Goal: Task Accomplishment & Management: Manage account settings

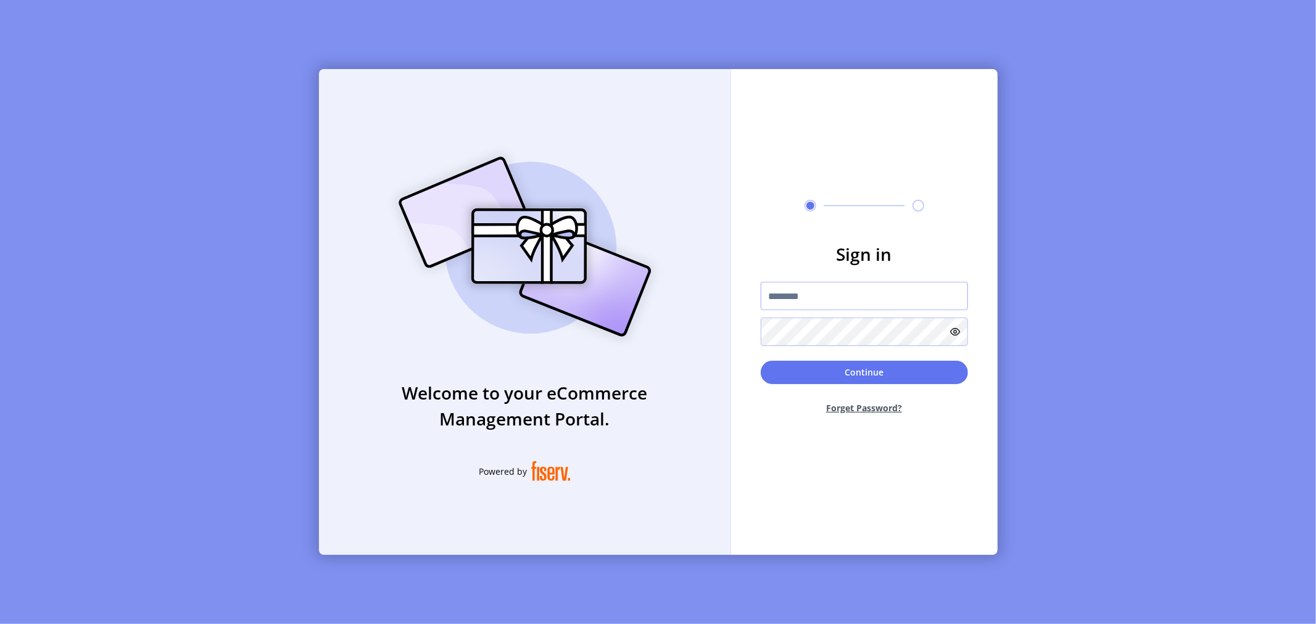
click at [808, 291] on input "text" at bounding box center [864, 296] width 207 height 28
type input "*"
type input "**********"
click at [860, 373] on button "Continue" at bounding box center [864, 372] width 207 height 23
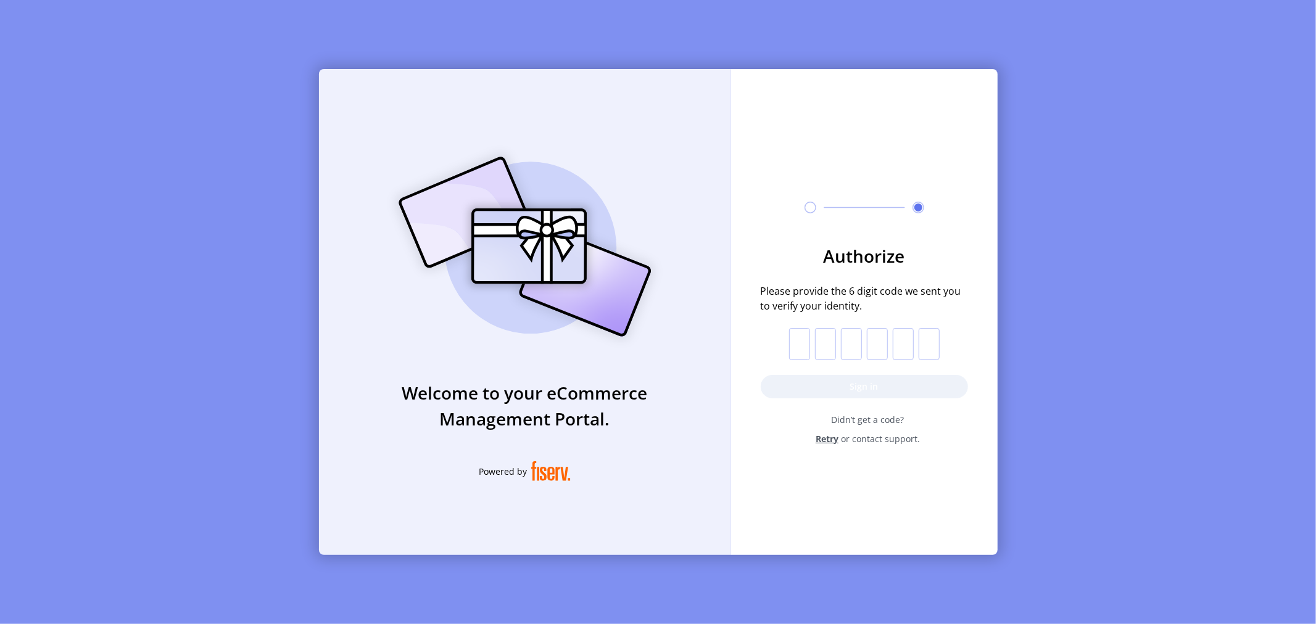
click at [804, 344] on input "text" at bounding box center [799, 344] width 21 height 32
type input "*"
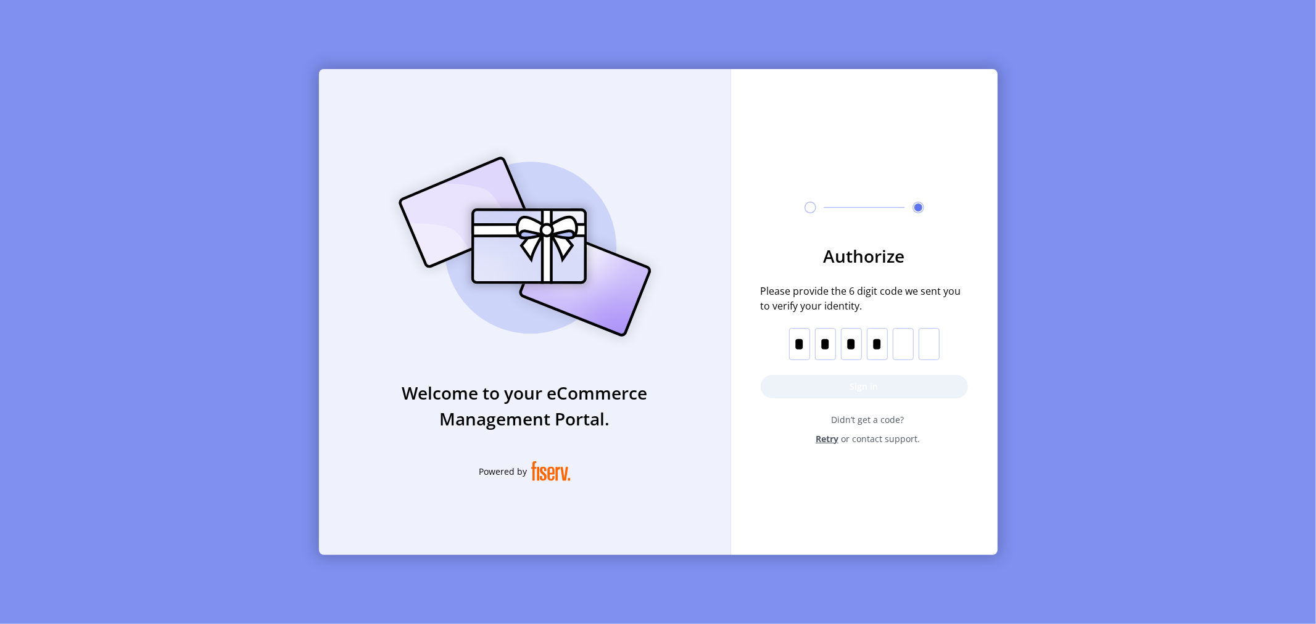
type input "*"
click at [819, 380] on button "Sign in" at bounding box center [864, 386] width 207 height 23
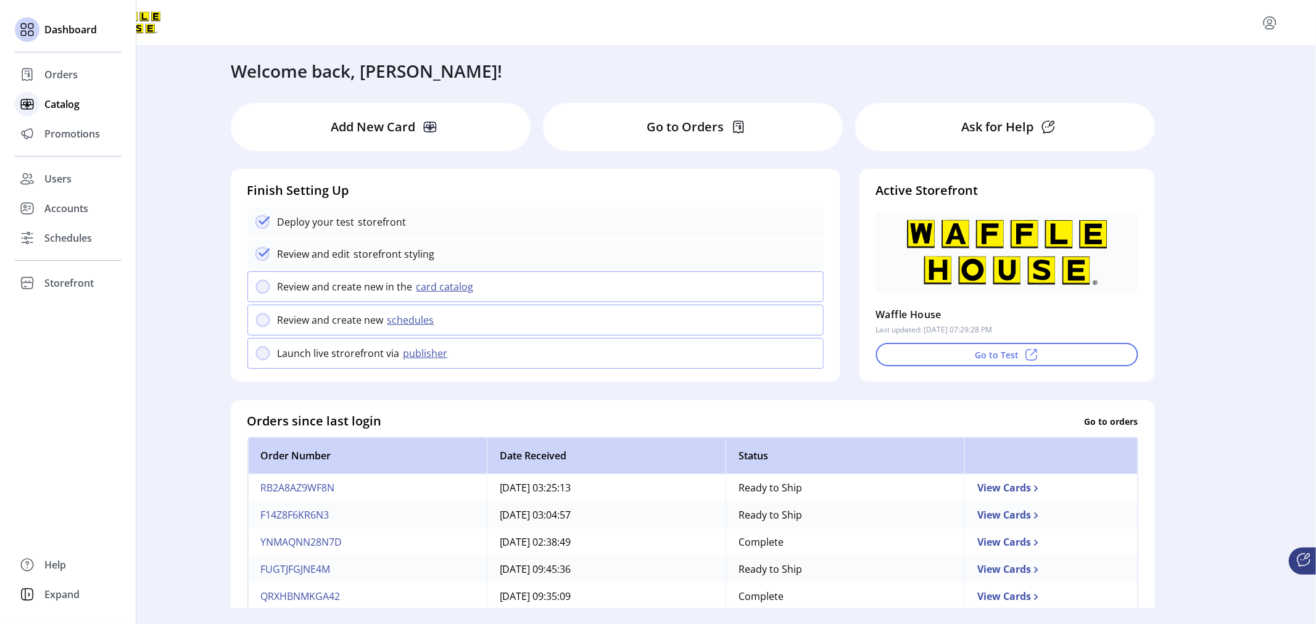
click at [64, 107] on span "Catalog" at bounding box center [61, 104] width 35 height 15
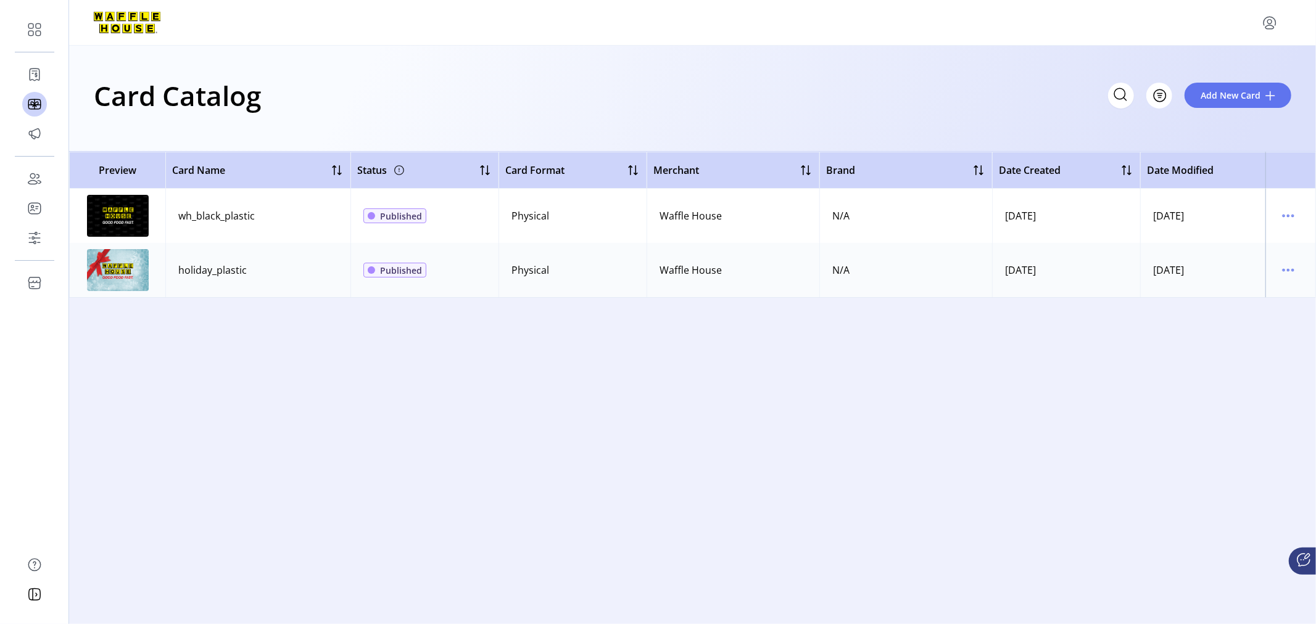
click at [112, 216] on img at bounding box center [118, 216] width 62 height 42
click at [1288, 216] on icon "menu" at bounding box center [1289, 216] width 2 height 2
click at [1240, 260] on span "Edit Details" at bounding box center [1236, 260] width 102 height 10
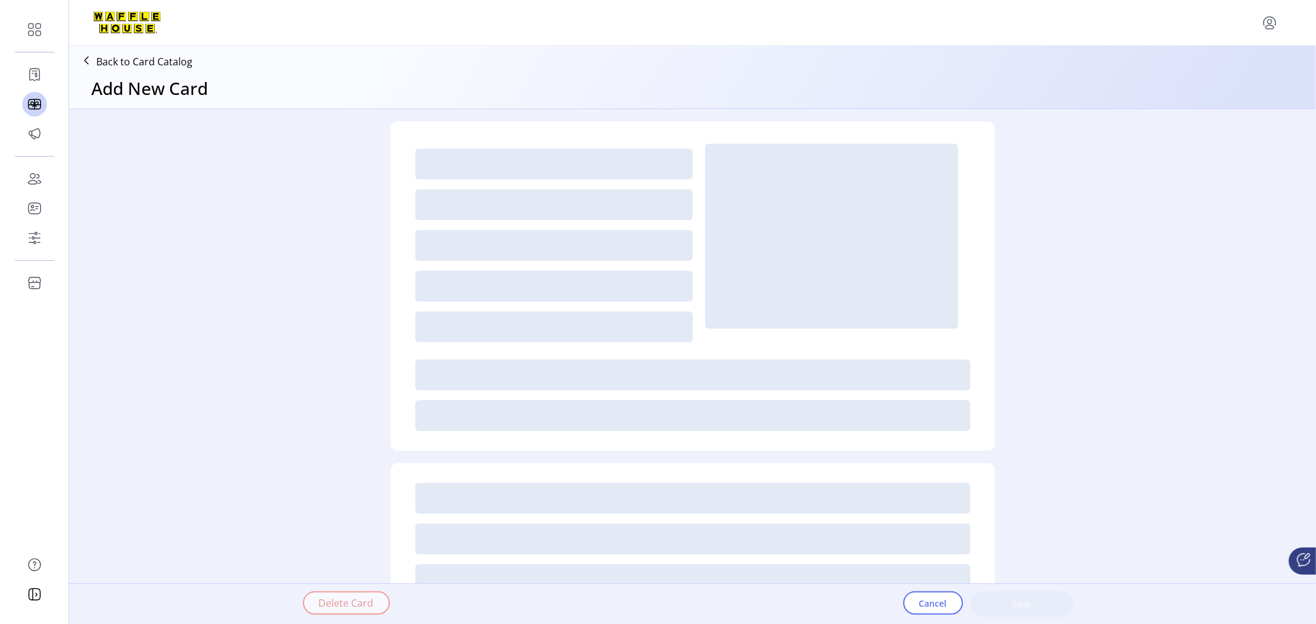
type textarea "**********"
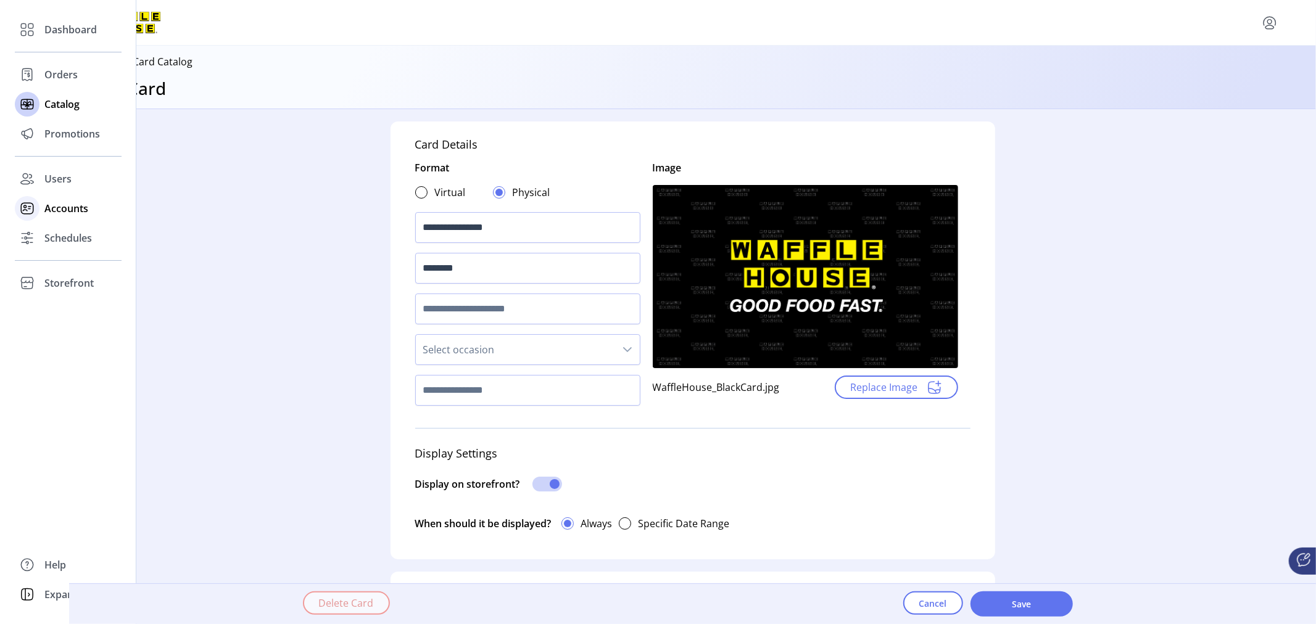
click at [75, 208] on span "Accounts" at bounding box center [66, 208] width 44 height 15
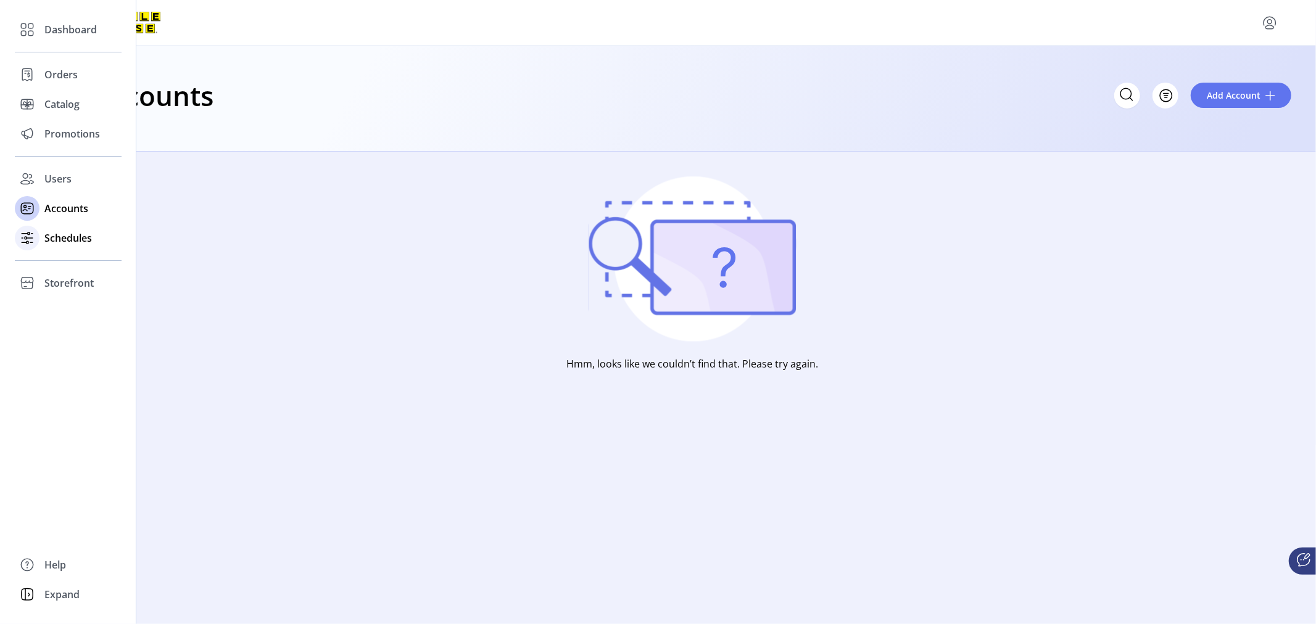
click at [70, 238] on span "Schedules" at bounding box center [68, 238] width 48 height 15
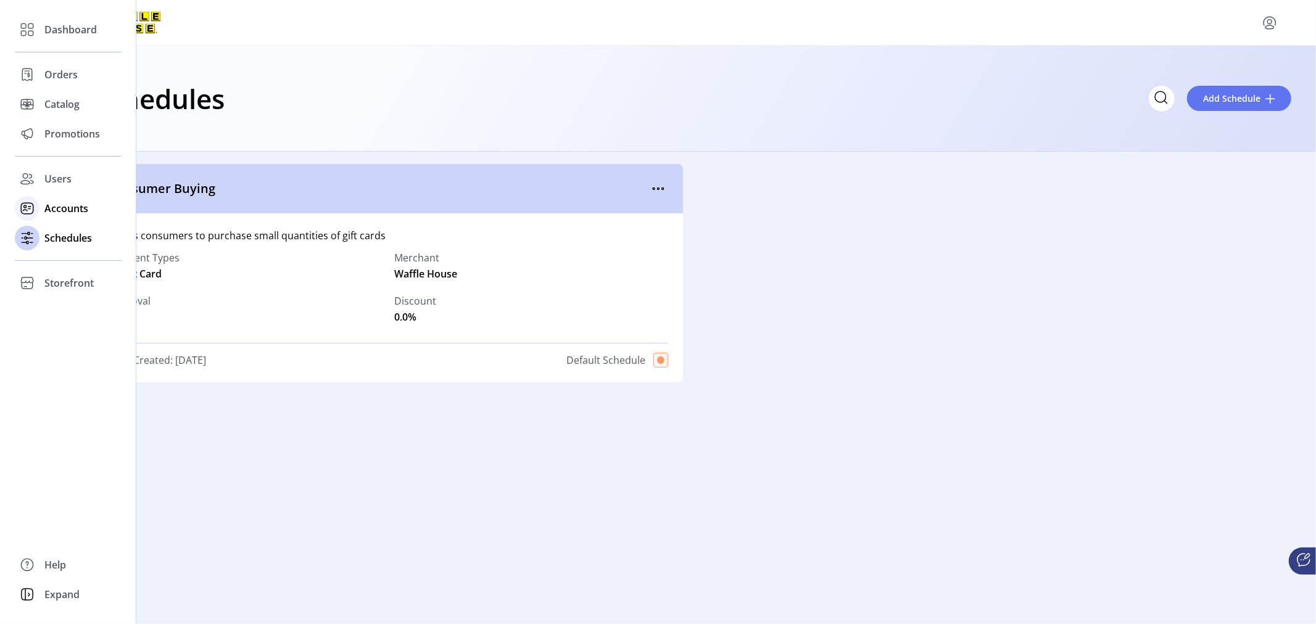
click at [68, 204] on span "Accounts" at bounding box center [66, 208] width 44 height 15
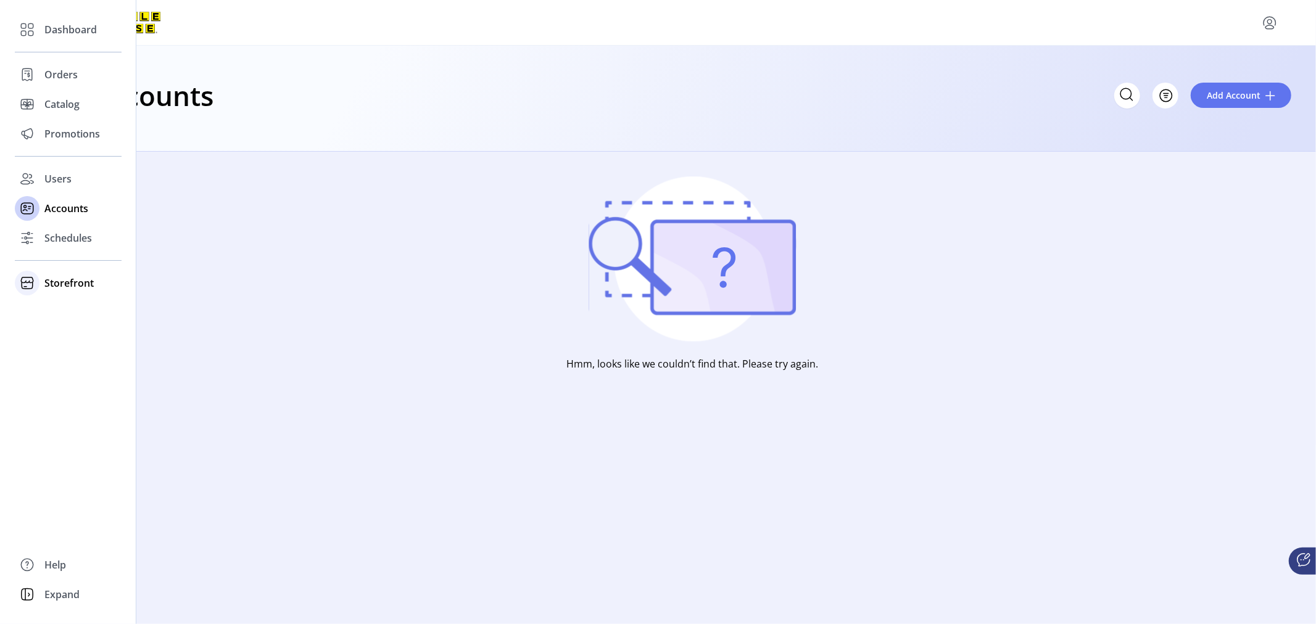
click at [65, 282] on span "Storefront" at bounding box center [68, 283] width 49 height 15
click at [62, 307] on span "Configuration" at bounding box center [76, 307] width 65 height 15
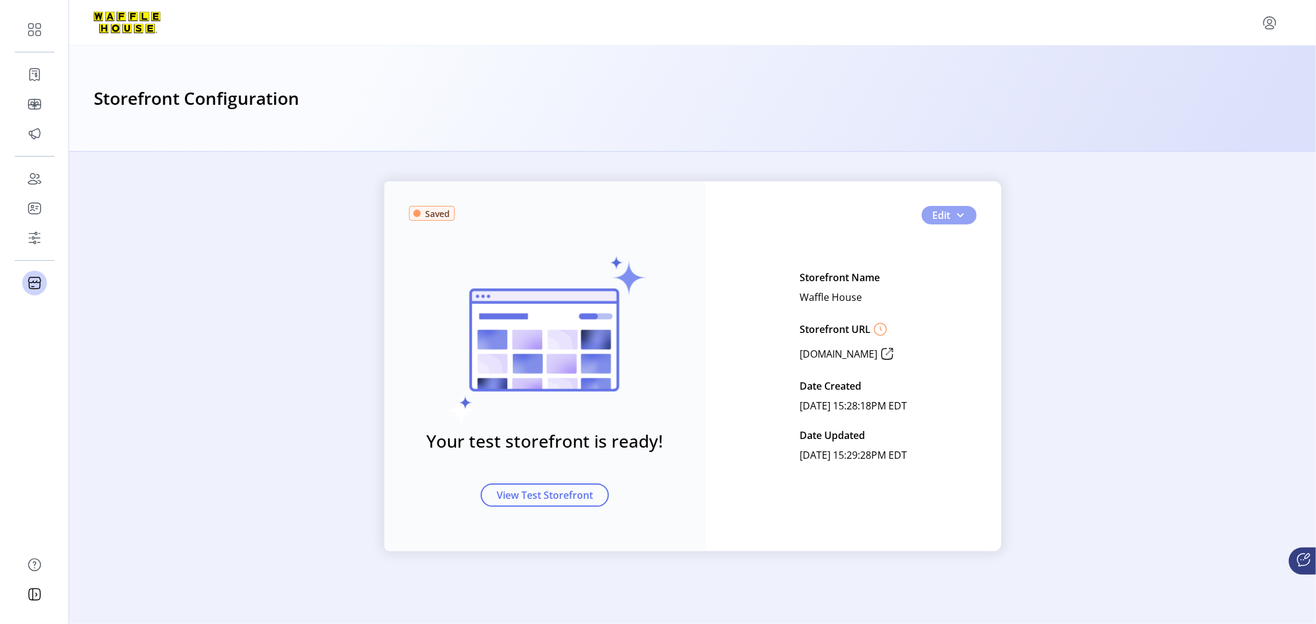
click at [946, 214] on span "Edit" at bounding box center [942, 215] width 18 height 15
click at [965, 278] on span "Feature Settings" at bounding box center [990, 278] width 115 height 10
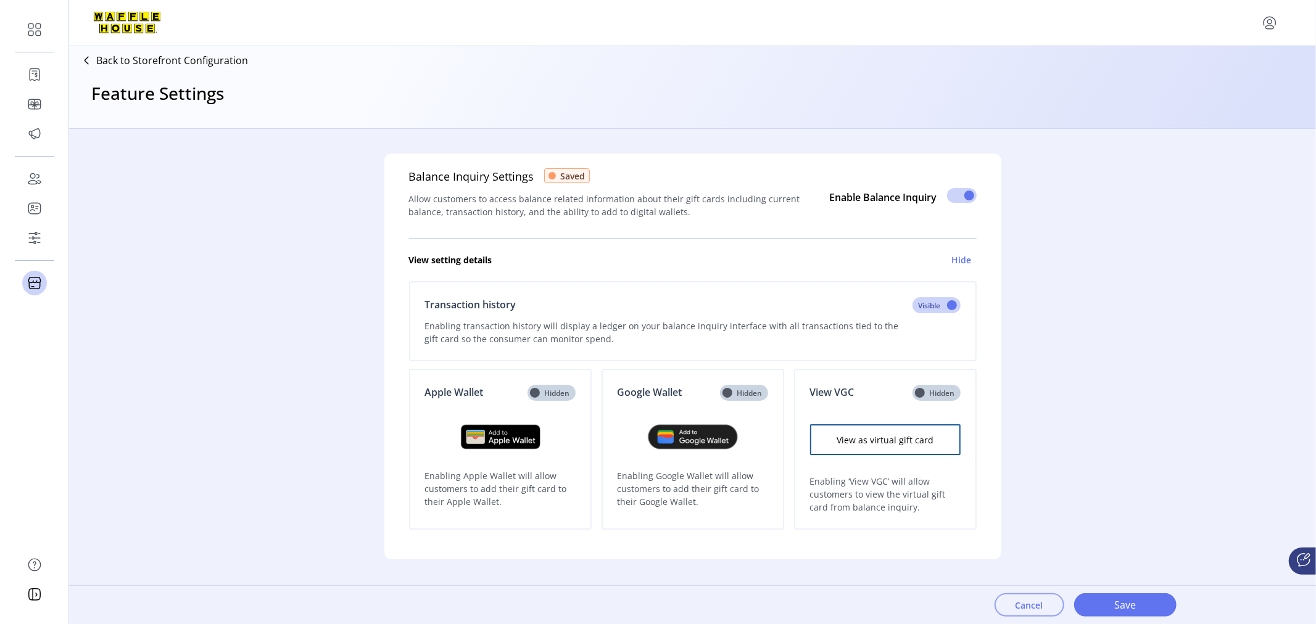
click at [1038, 603] on span "Cancel" at bounding box center [1030, 605] width 28 height 13
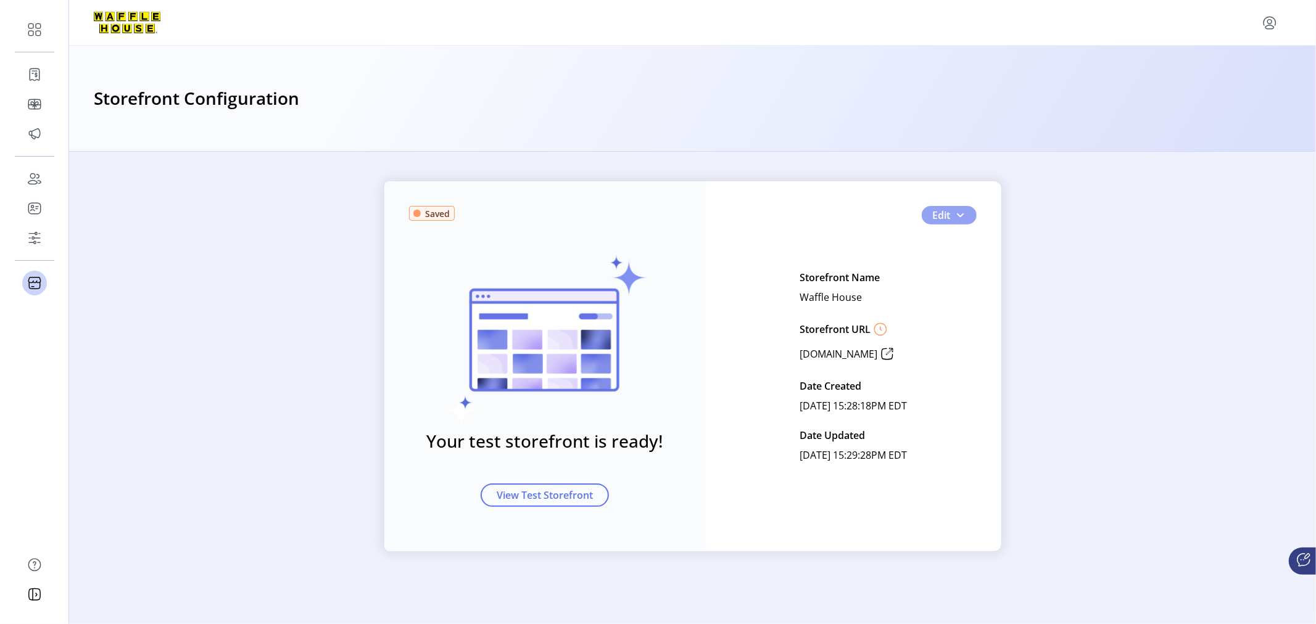
click at [944, 218] on span "Edit" at bounding box center [942, 215] width 18 height 15
click at [953, 254] on span "Card Display Settings" at bounding box center [990, 259] width 115 height 10
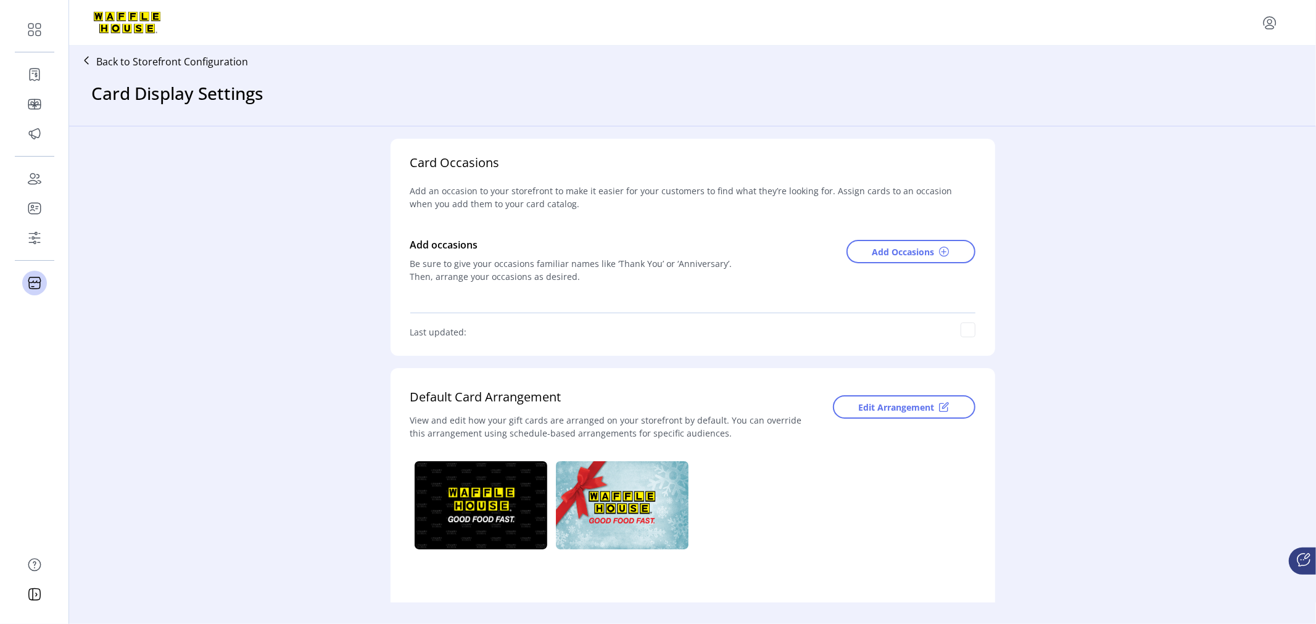
click at [85, 64] on icon at bounding box center [87, 61] width 20 height 20
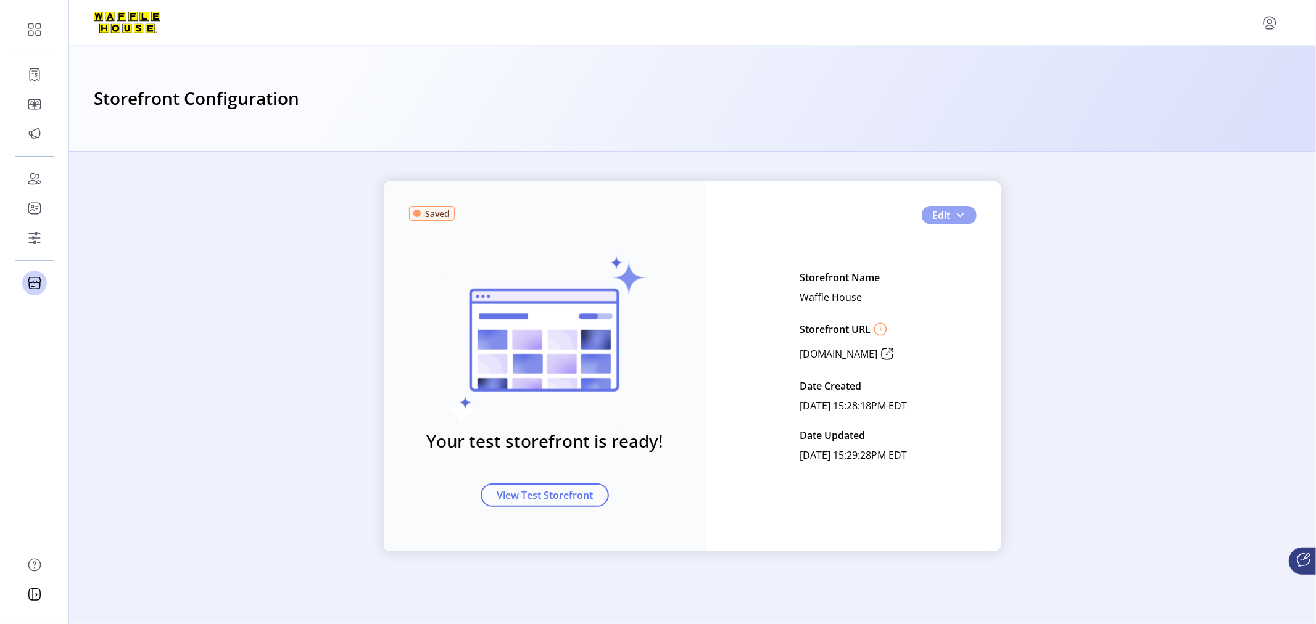
click at [948, 214] on span "Edit" at bounding box center [942, 215] width 18 height 15
click at [969, 280] on span "Feature Settings" at bounding box center [990, 278] width 115 height 10
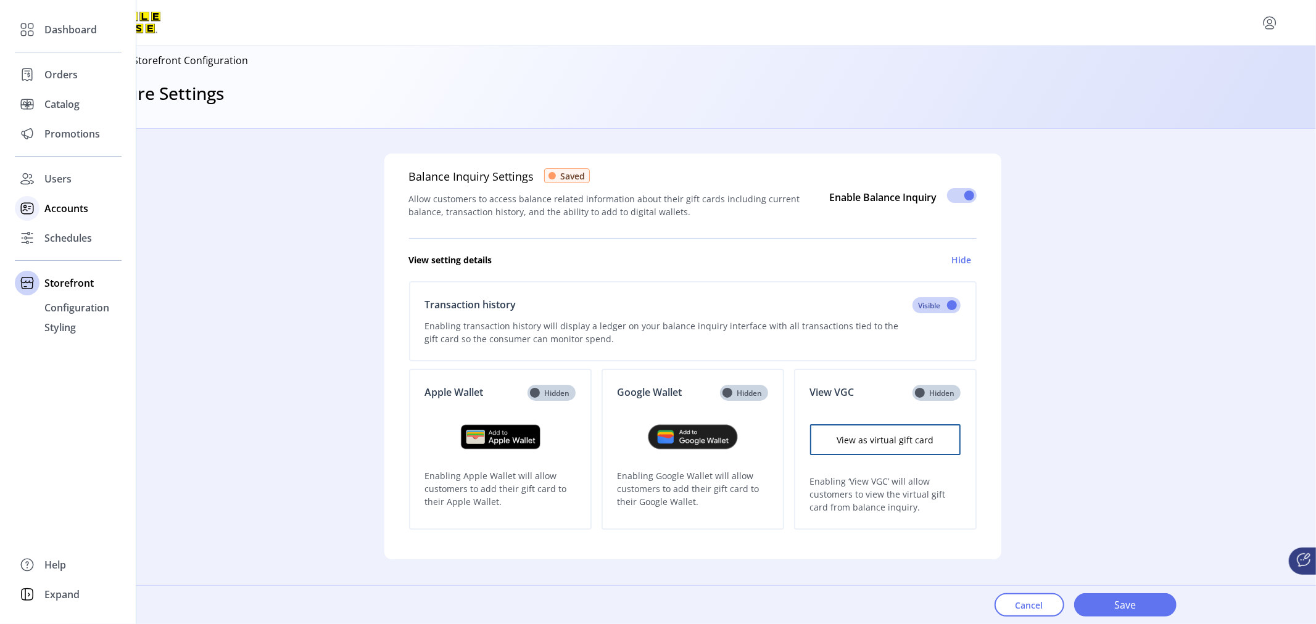
click at [68, 209] on span "Accounts" at bounding box center [66, 208] width 44 height 15
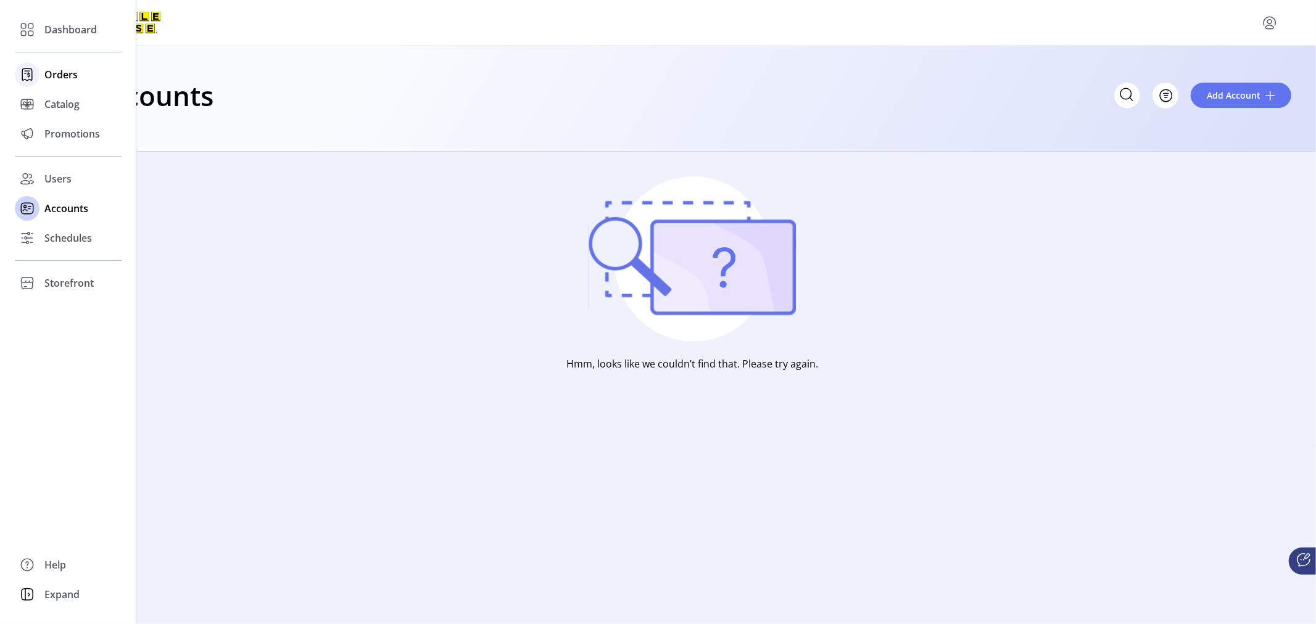
click at [59, 70] on span "Orders" at bounding box center [60, 74] width 33 height 15
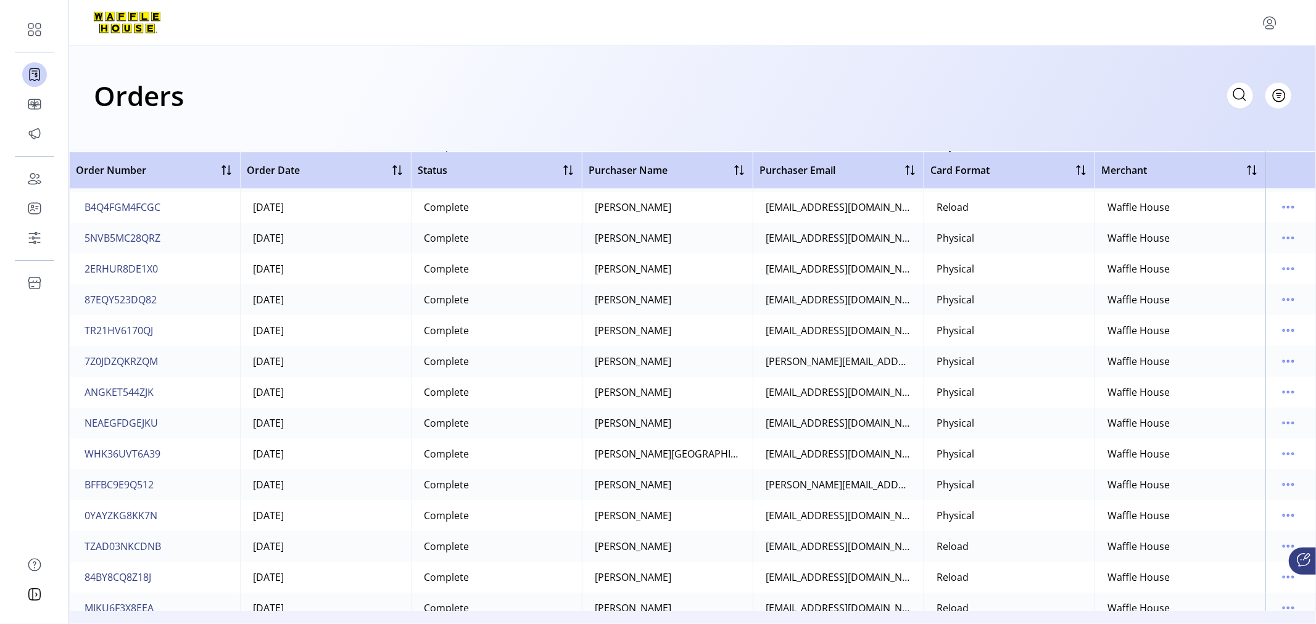
scroll to position [8642, 0]
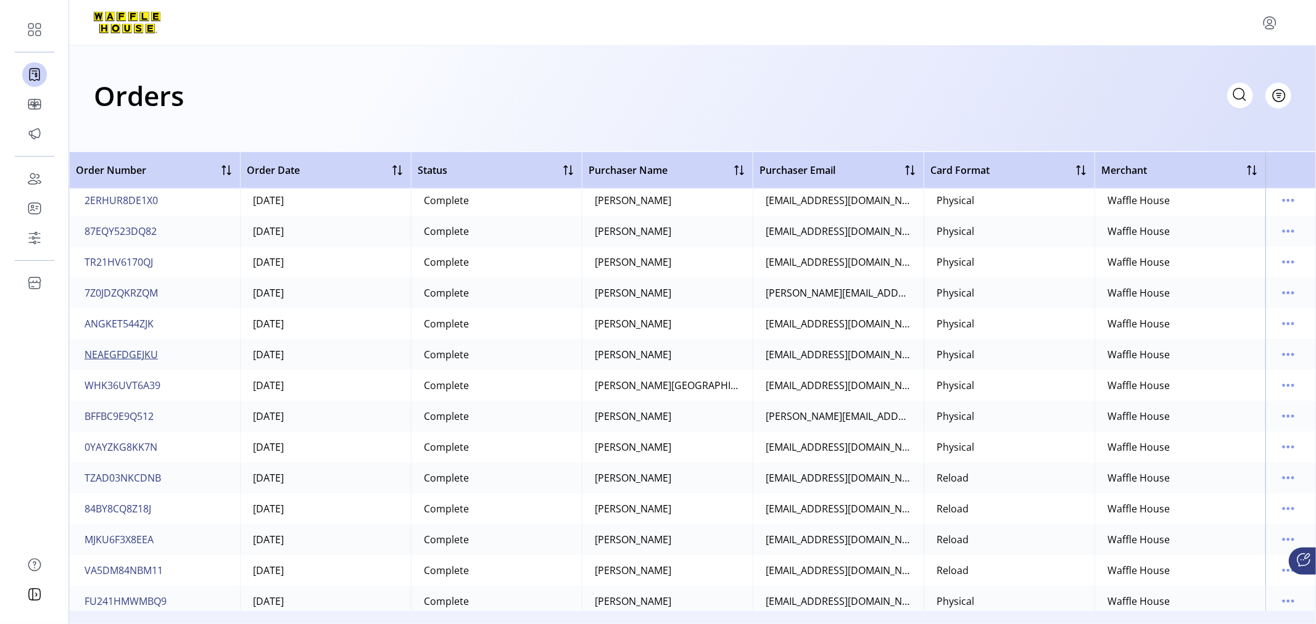
click at [139, 355] on span "NEAEGFDGEJKU" at bounding box center [121, 354] width 73 height 15
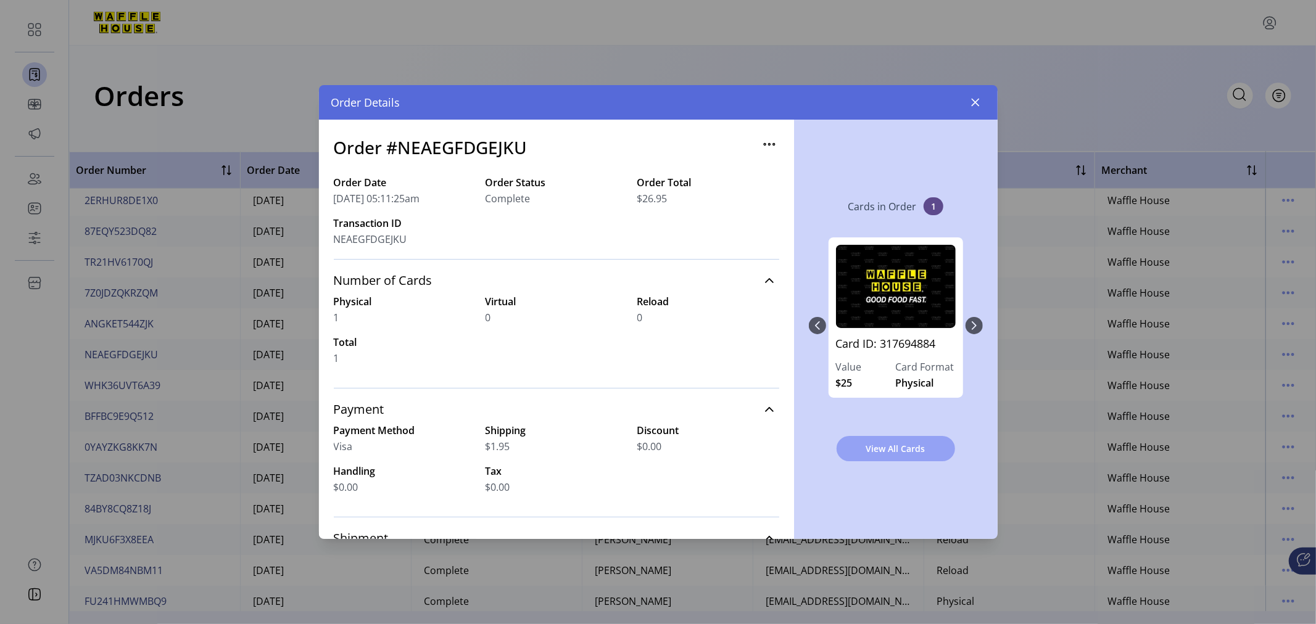
click at [902, 445] on span "View All Cards" at bounding box center [896, 448] width 86 height 13
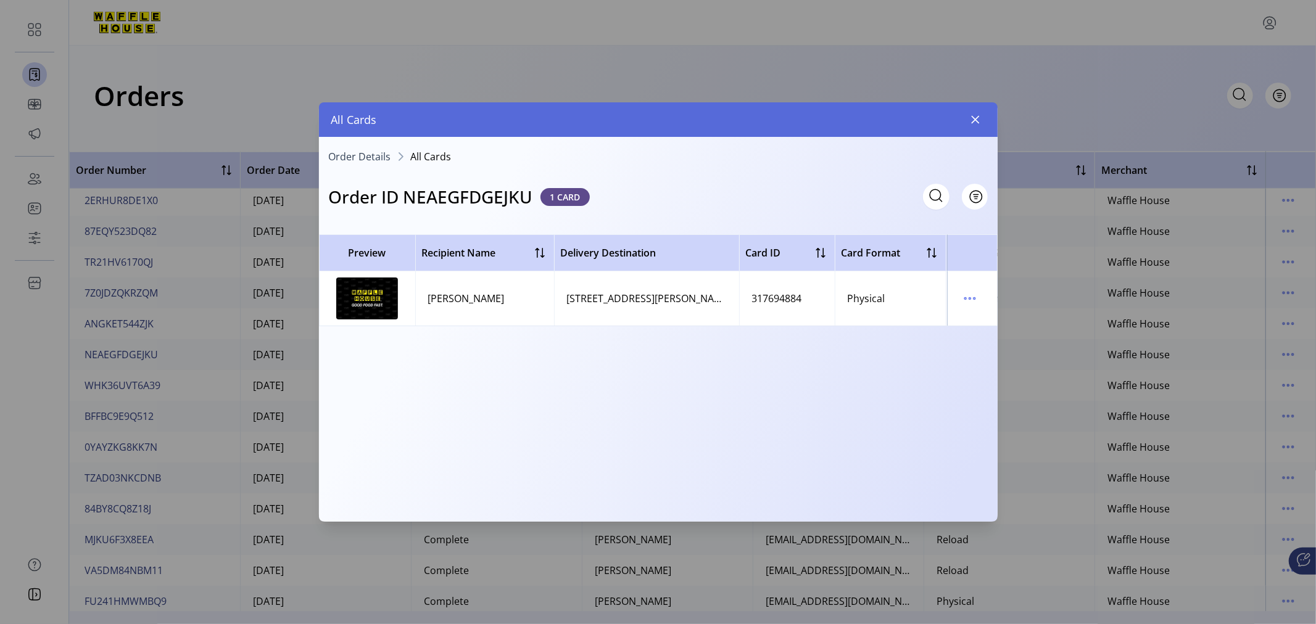
click at [373, 300] on img at bounding box center [367, 299] width 62 height 42
click at [969, 298] on icon "menu" at bounding box center [970, 299] width 2 height 2
click at [990, 321] on span "View Card Details" at bounding box center [1022, 323] width 102 height 10
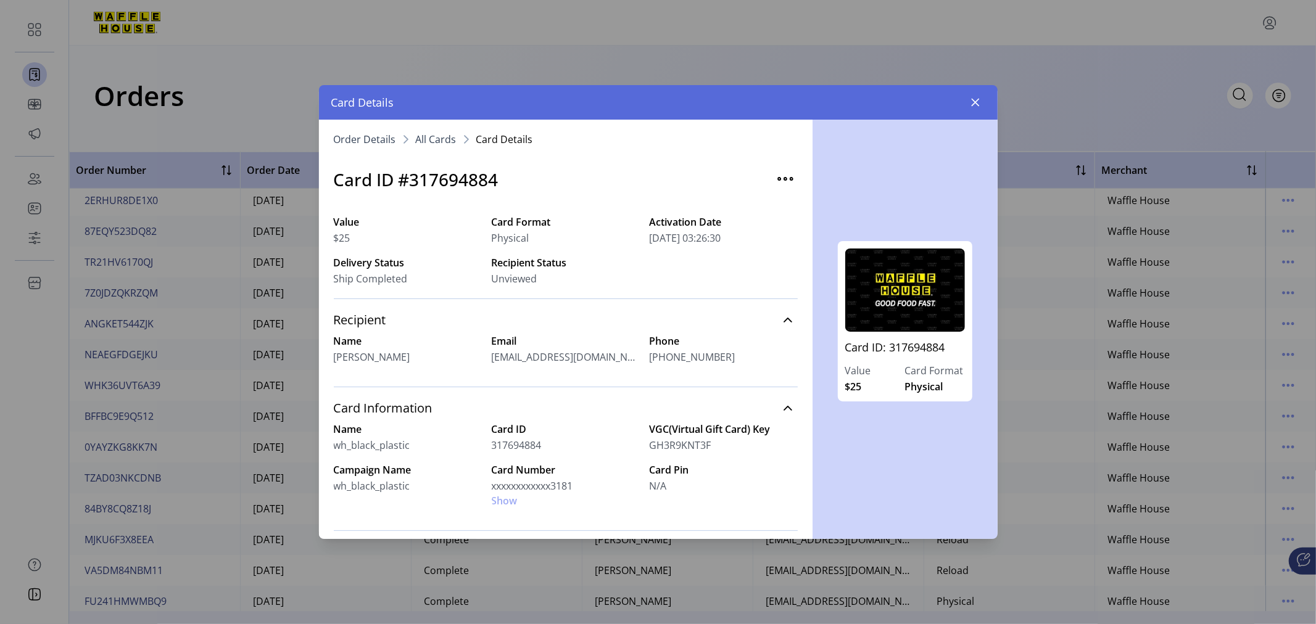
click at [505, 502] on div "Card Number xxxxxxxxxxxx3181 Show" at bounding box center [566, 486] width 148 height 46
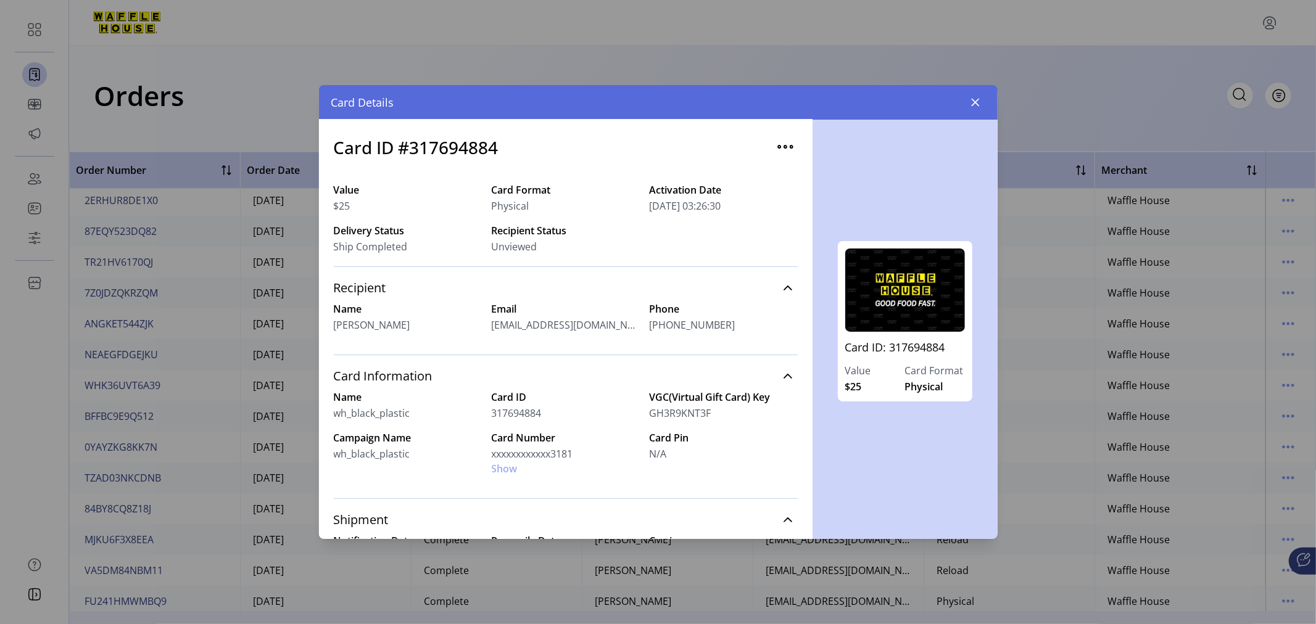
scroll to position [34, 0]
click at [972, 103] on icon "button" at bounding box center [976, 102] width 10 height 10
